Goal: Transaction & Acquisition: Purchase product/service

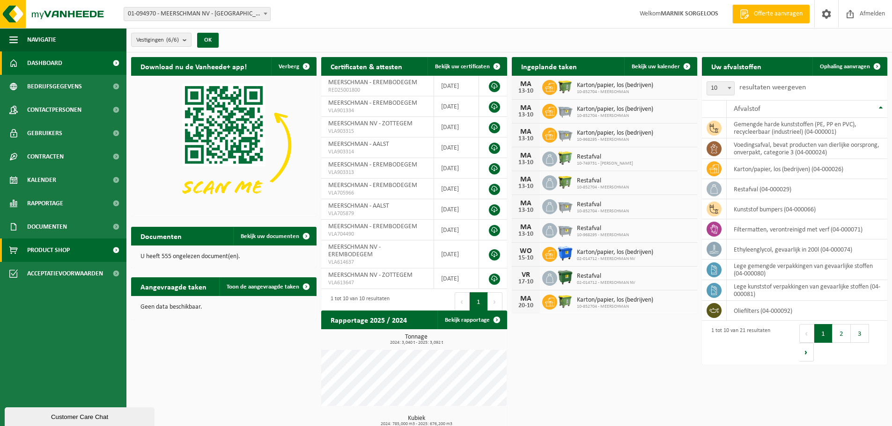
click at [63, 245] on span "Product Shop" at bounding box center [48, 250] width 43 height 23
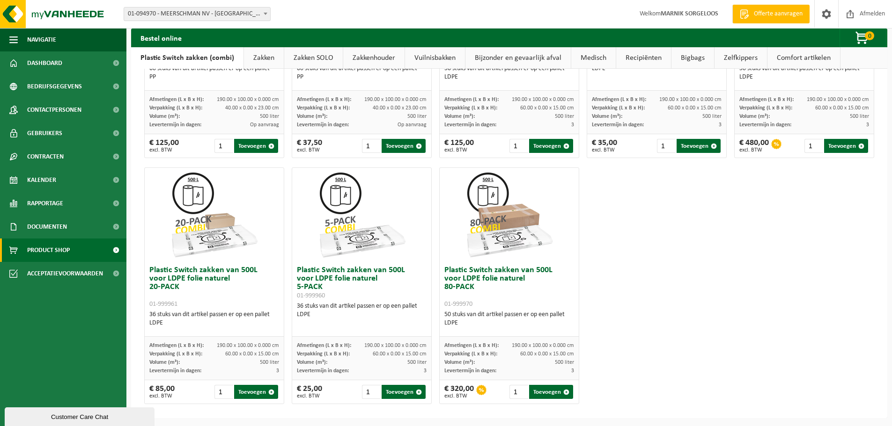
scroll to position [452, 0]
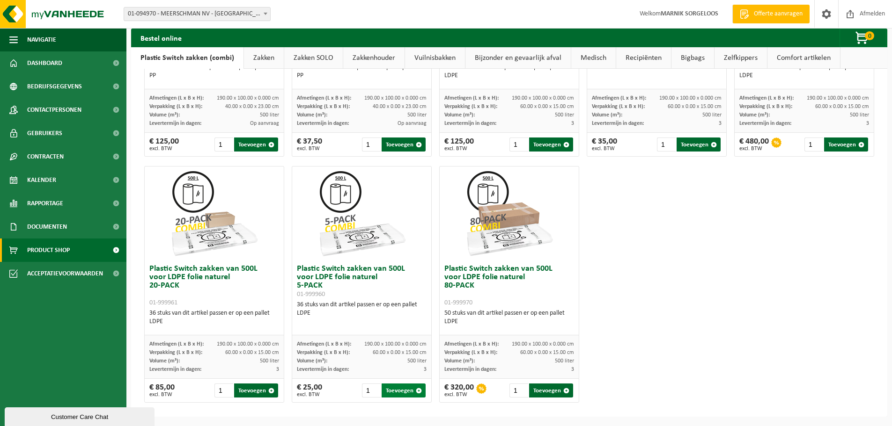
click at [397, 389] on button "Toevoegen" at bounding box center [404, 391] width 44 height 14
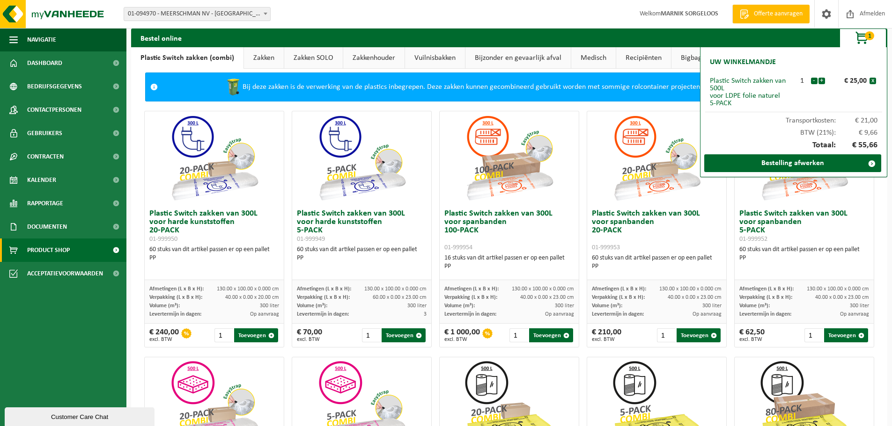
scroll to position [0, 0]
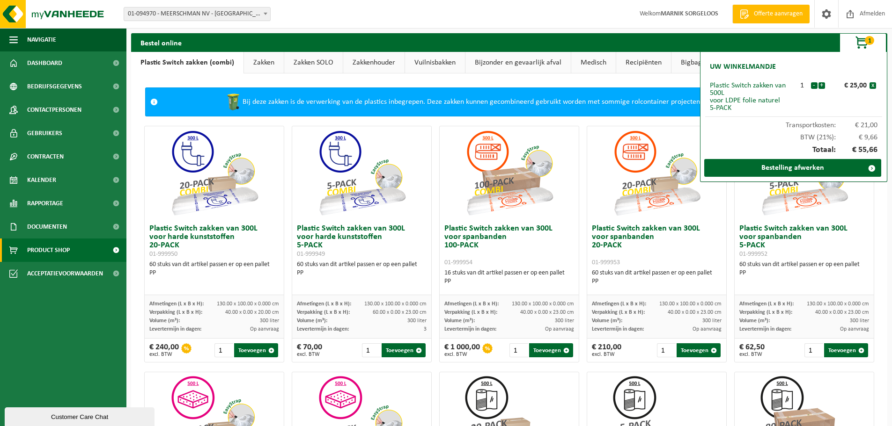
click at [257, 56] on link "Zakken" at bounding box center [264, 63] width 40 height 22
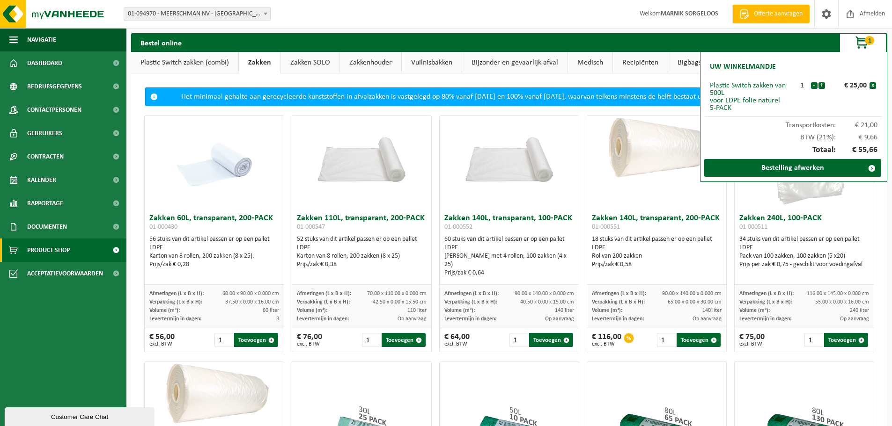
click at [682, 65] on link "Bigbags" at bounding box center [689, 63] width 43 height 22
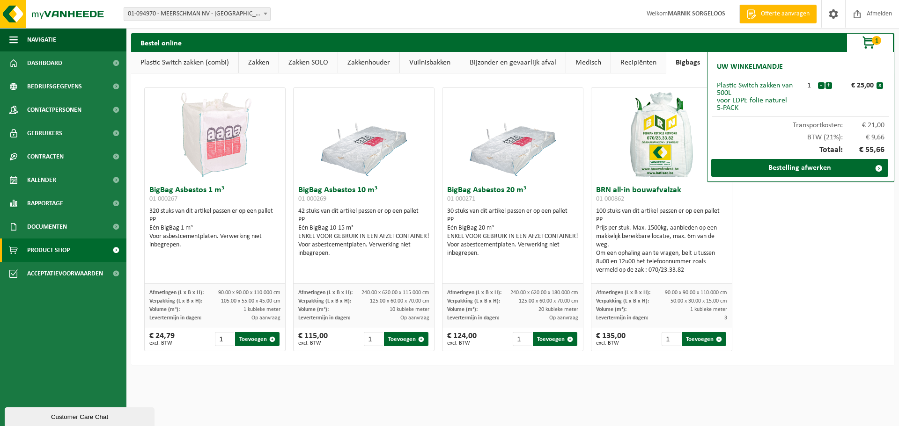
click at [646, 66] on link "Recipiënten" at bounding box center [638, 63] width 55 height 22
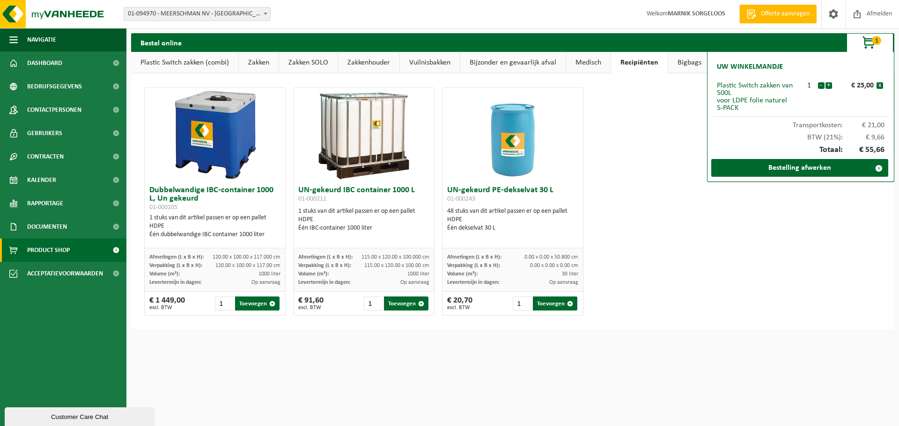
click at [594, 60] on link "Medisch" at bounding box center [588, 63] width 44 height 22
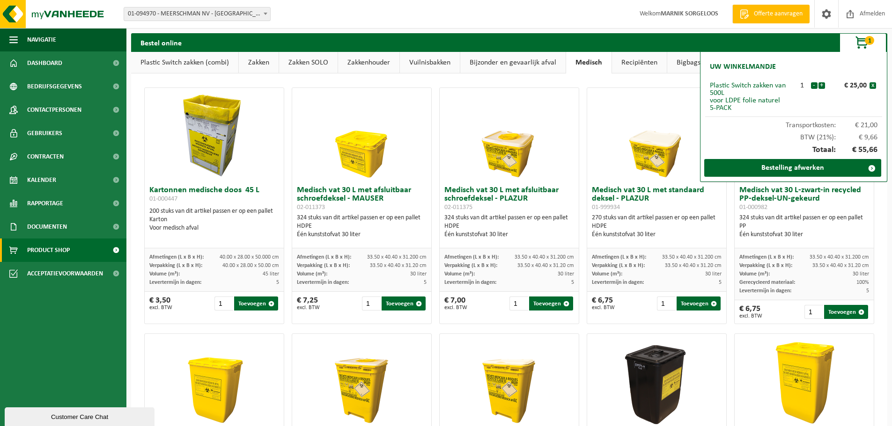
click at [531, 62] on link "Bijzonder en gevaarlijk afval" at bounding box center [512, 63] width 105 height 22
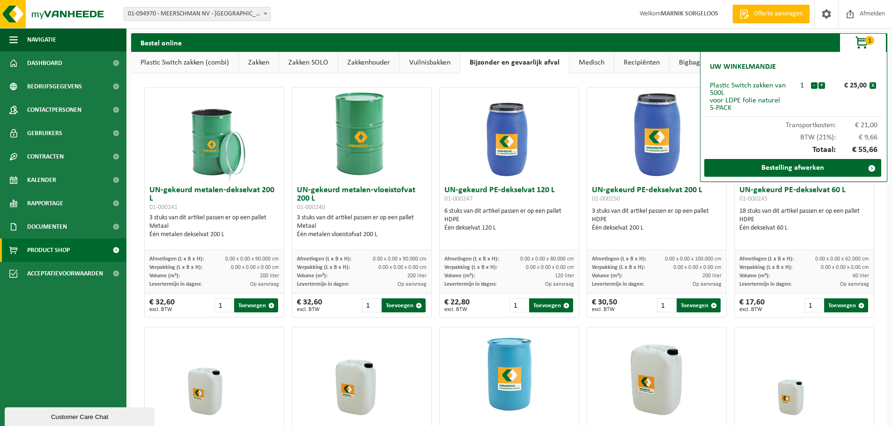
click at [430, 64] on link "Vuilnisbakken" at bounding box center [430, 63] width 60 height 22
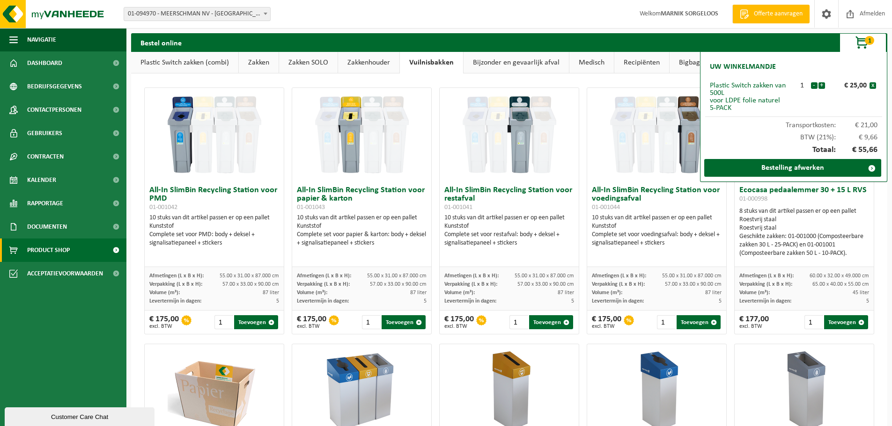
click at [176, 63] on link "Plastic Switch zakken (combi)" at bounding box center [184, 63] width 107 height 22
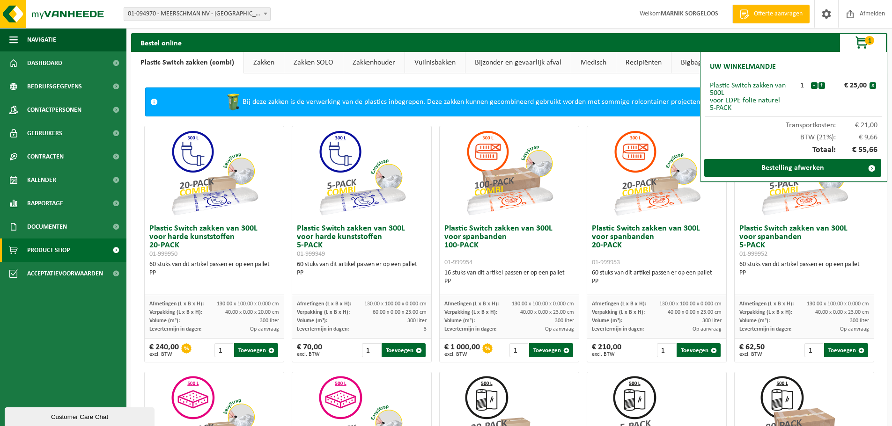
click at [250, 64] on link "Zakken" at bounding box center [264, 63] width 40 height 22
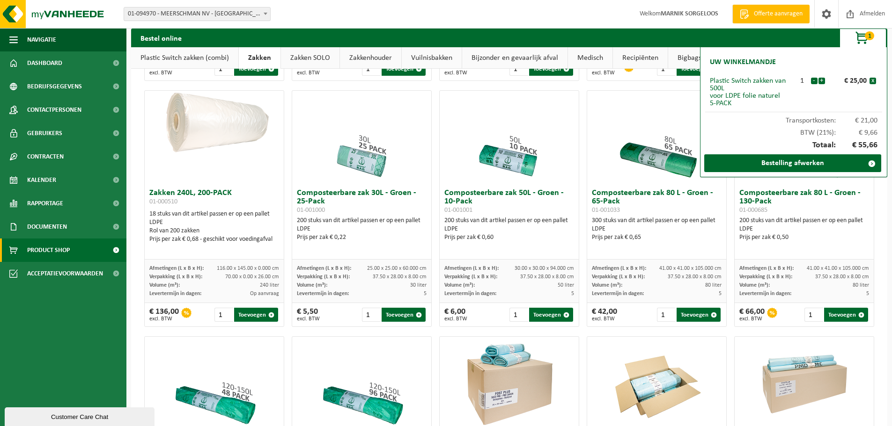
scroll to position [281, 0]
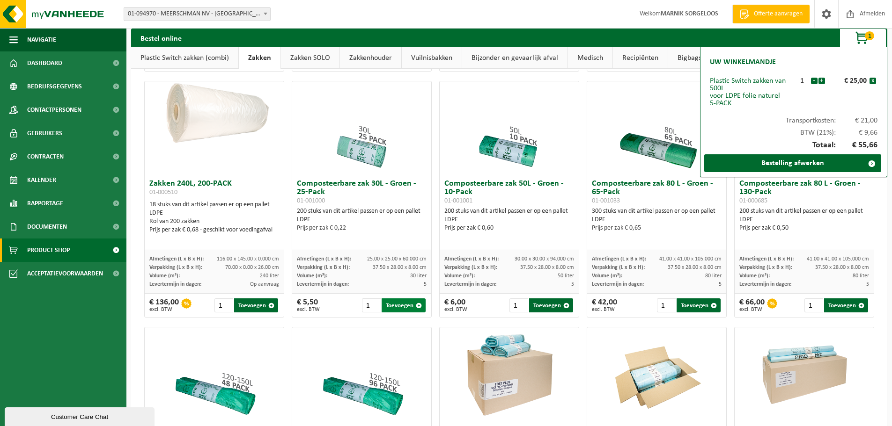
click at [389, 309] on button "Toevoegen" at bounding box center [404, 306] width 44 height 14
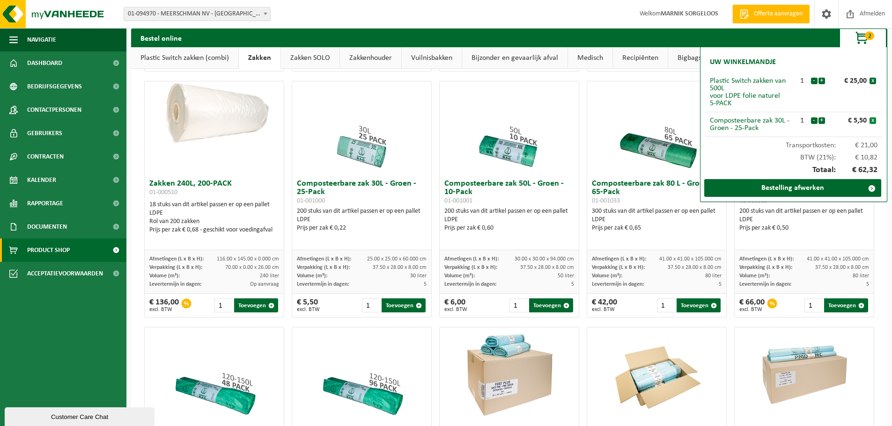
click at [872, 123] on button "x" at bounding box center [872, 121] width 7 height 7
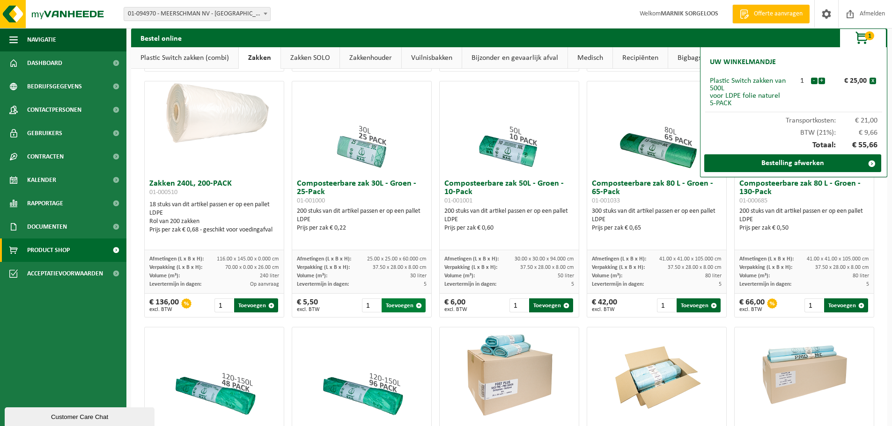
click at [397, 313] on button "Toevoegen" at bounding box center [404, 306] width 44 height 14
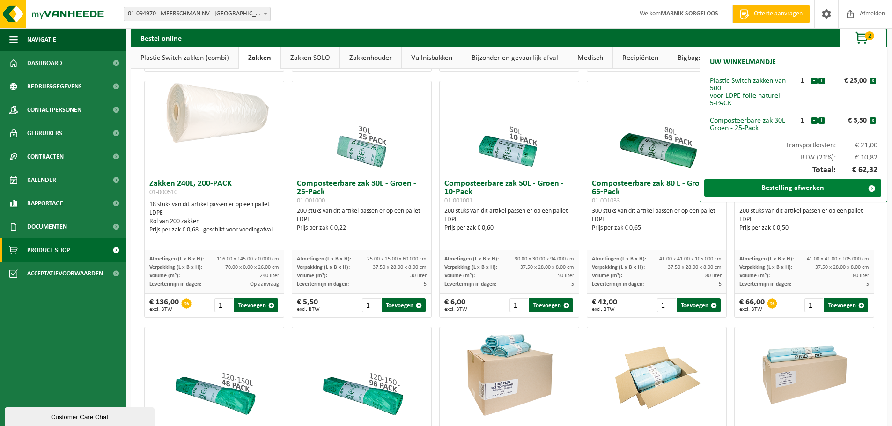
click at [779, 186] on link "Bestelling afwerken" at bounding box center [792, 188] width 177 height 18
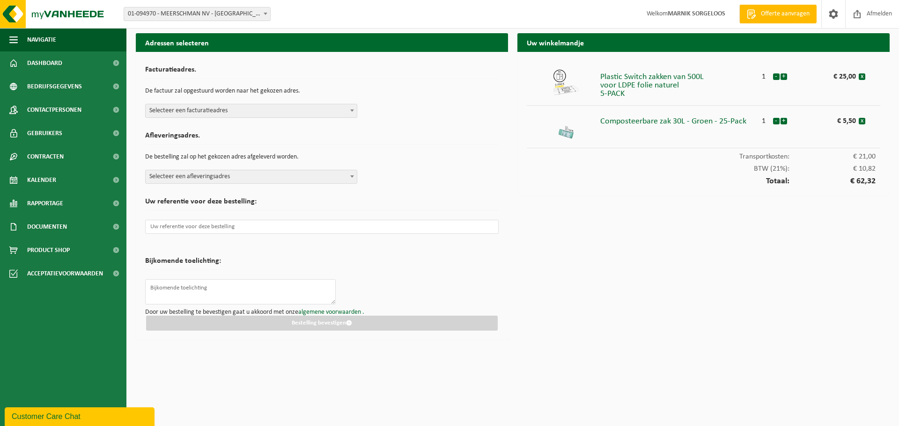
click at [353, 108] on span at bounding box center [351, 110] width 9 height 12
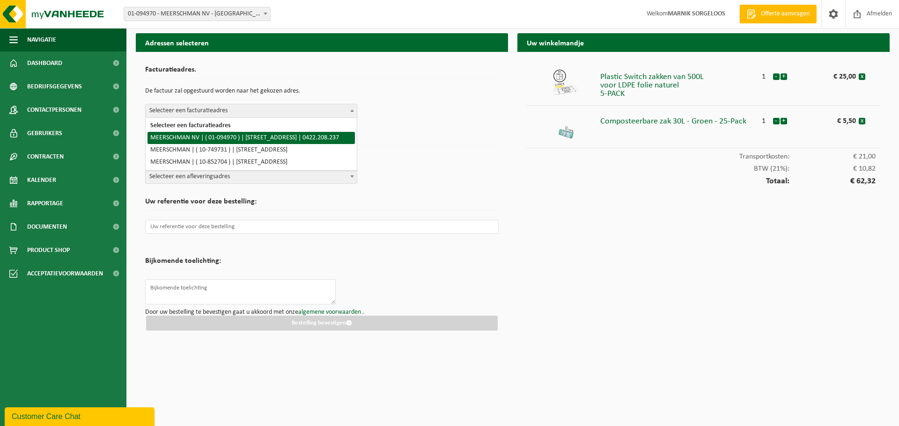
select select "13296"
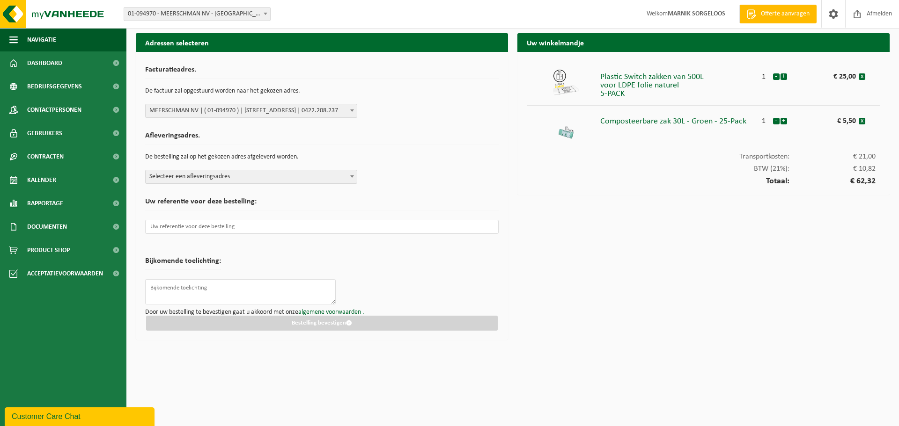
click at [349, 178] on span at bounding box center [351, 176] width 9 height 12
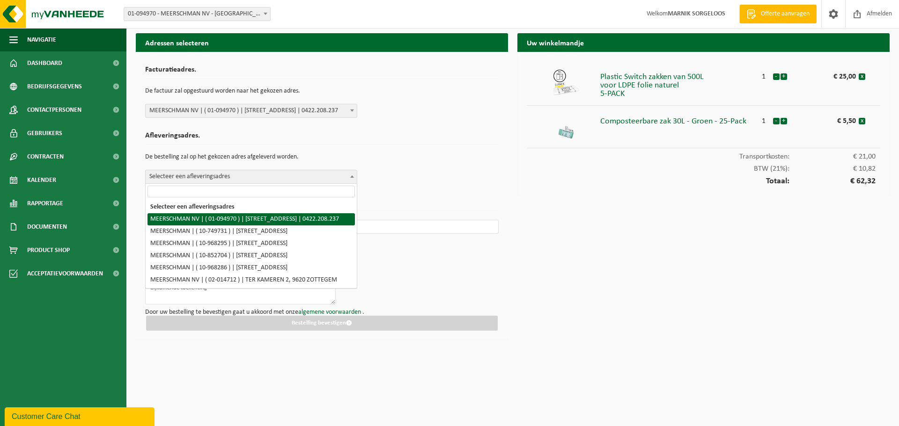
select select "13296"
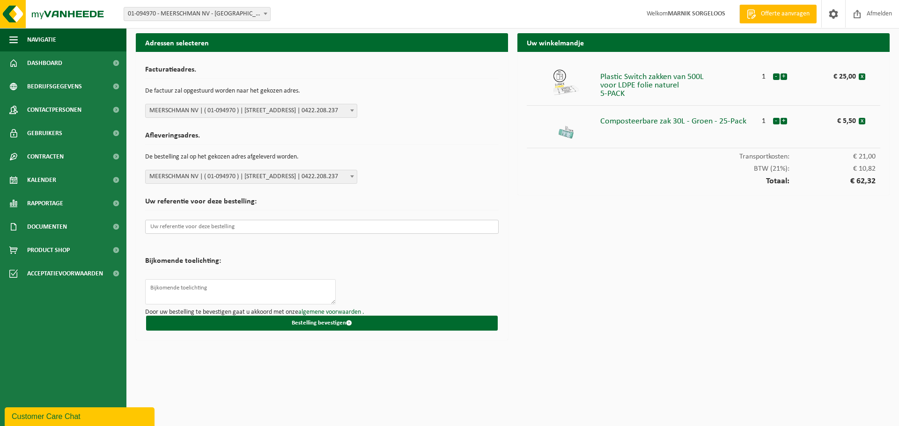
click at [202, 227] on input "text" at bounding box center [321, 227] width 353 height 14
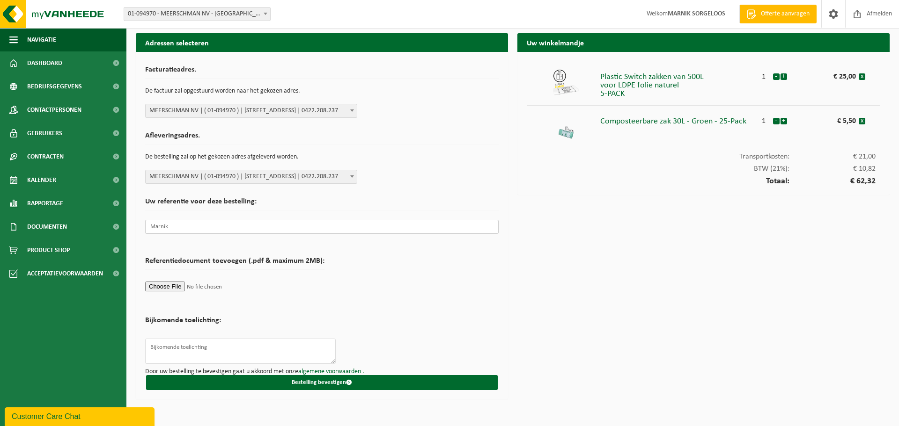
type input "Marnik"
click at [379, 296] on form "Facturatieadres. De factuur zal opgestuurd worden naar het gekozen adres. Selec…" at bounding box center [321, 225] width 353 height 329
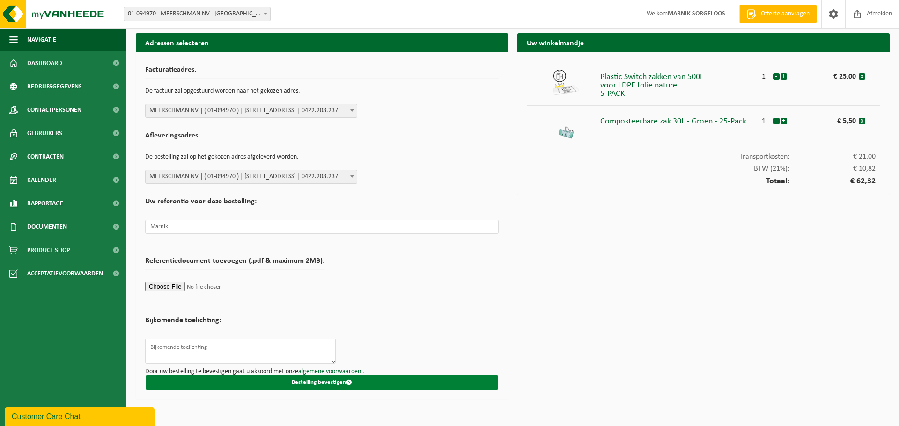
click at [327, 382] on button "Bestelling bevestigen" at bounding box center [322, 382] width 352 height 15
